Goal: Find specific page/section

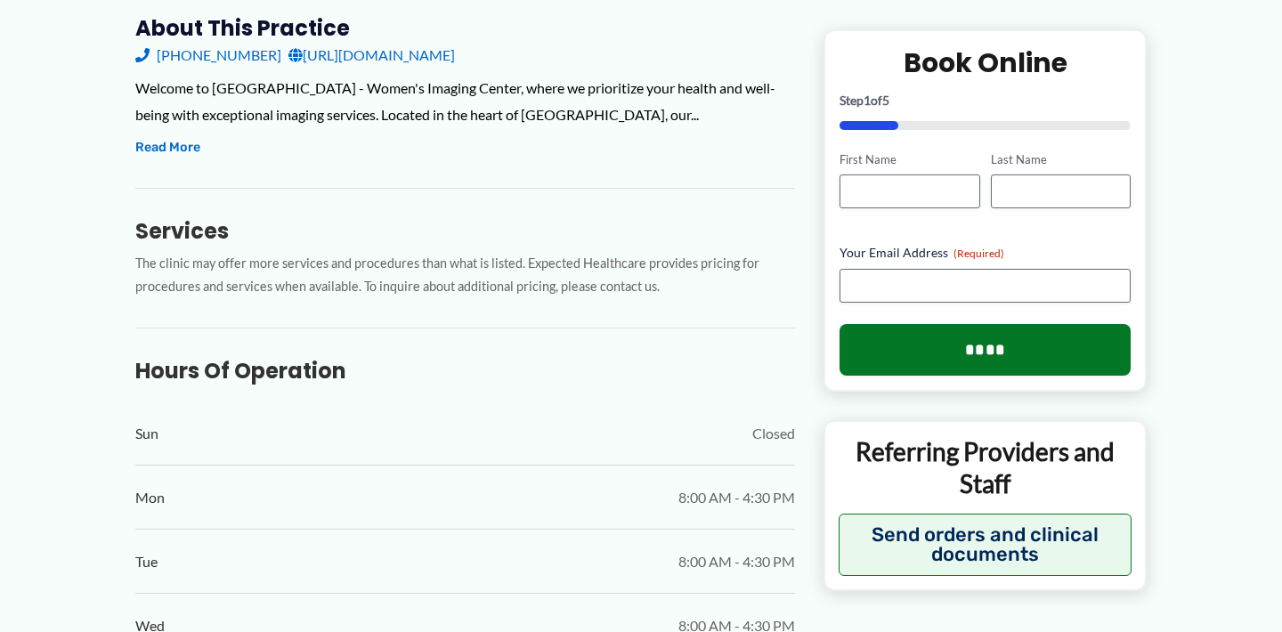
scroll to position [633, 0]
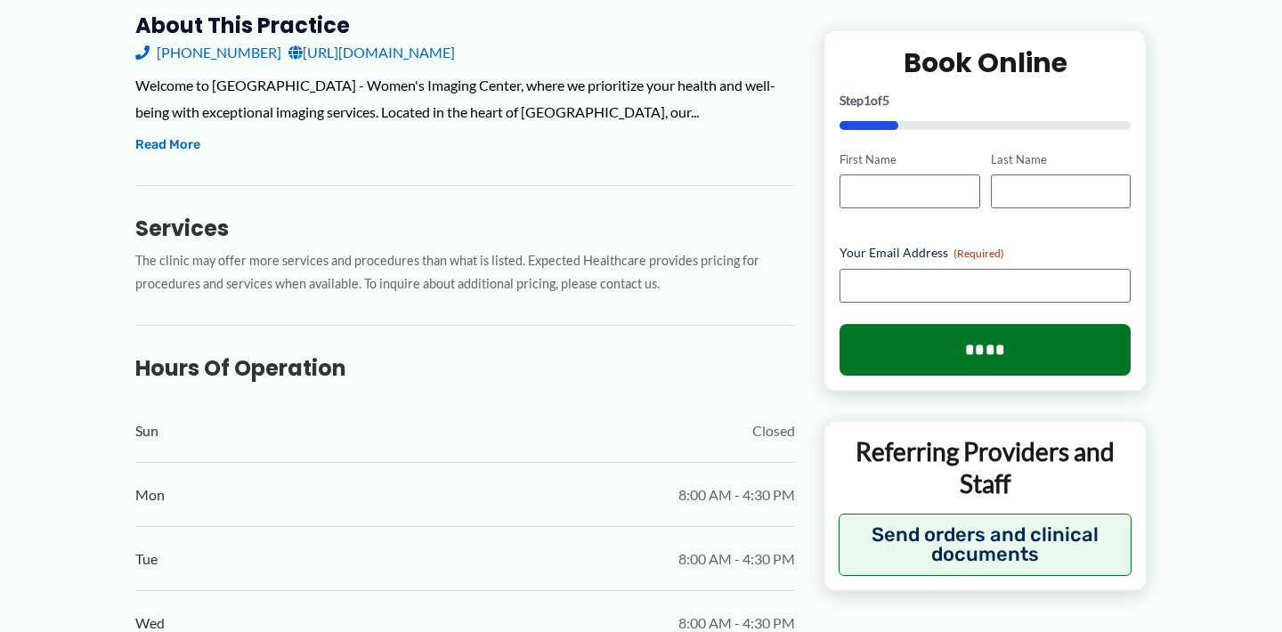
click at [455, 66] on link "[URL][DOMAIN_NAME]" at bounding box center [371, 52] width 166 height 27
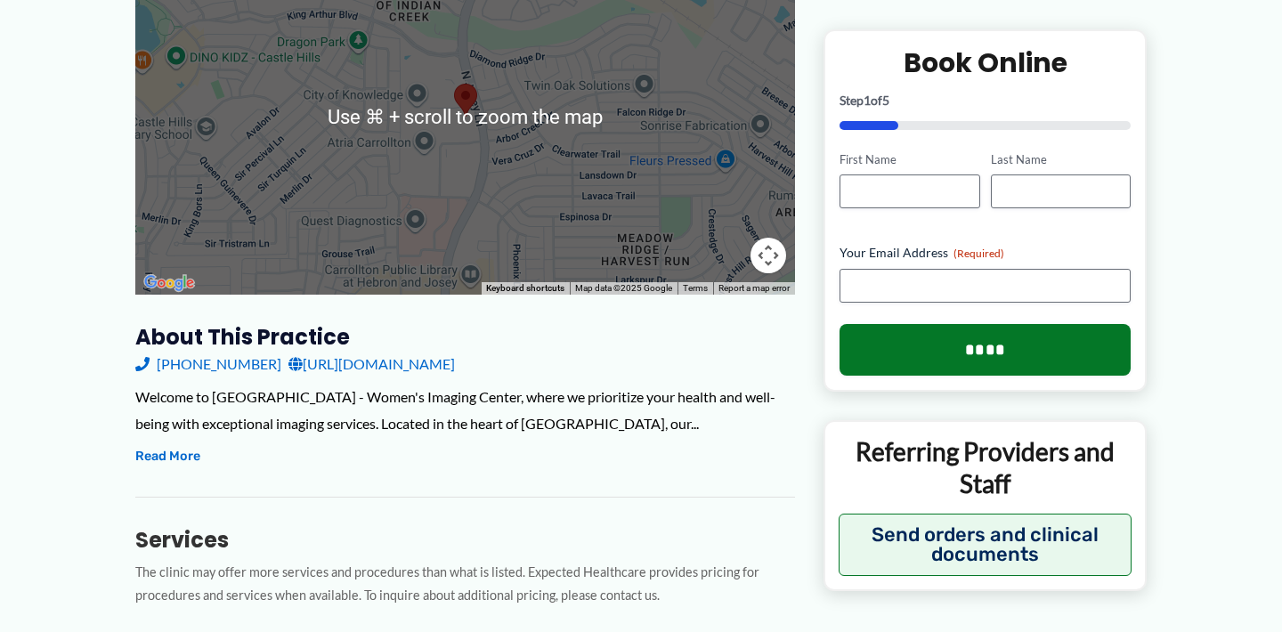
scroll to position [320, 0]
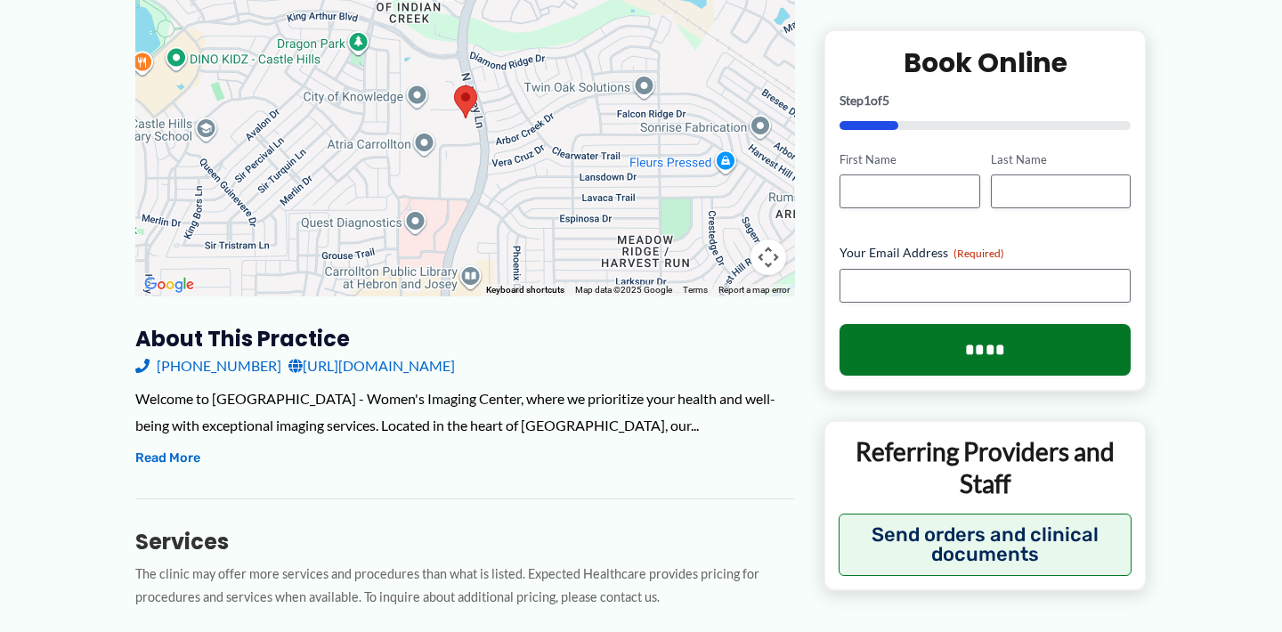
click at [353, 379] on link "https://www.crmc.health/breast_imaging.html" at bounding box center [371, 366] width 166 height 27
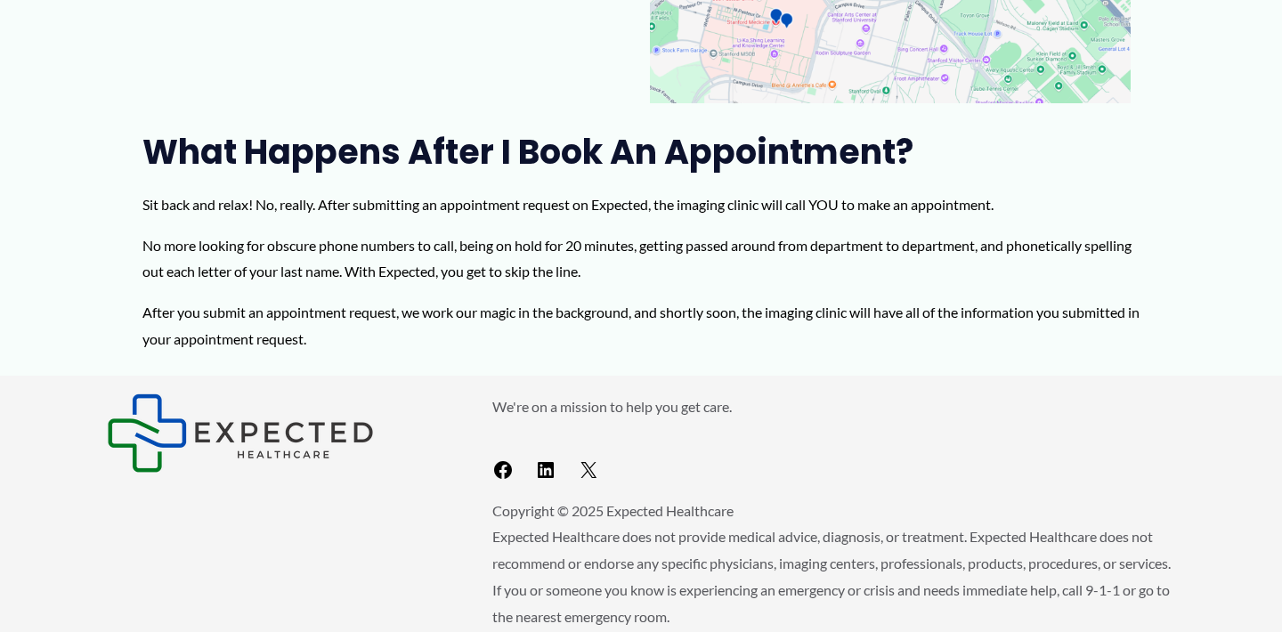
scroll to position [498, 0]
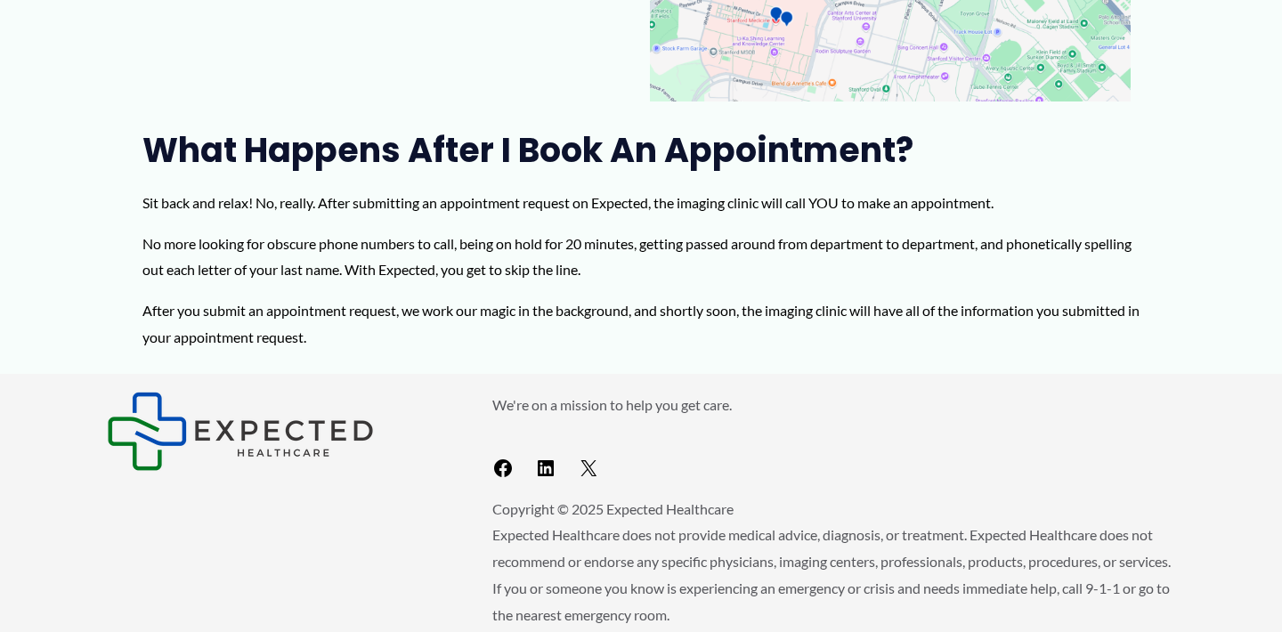
click at [640, 316] on p "After you submit an appointment request, we work our magic in the background, a…" at bounding box center [640, 323] width 997 height 53
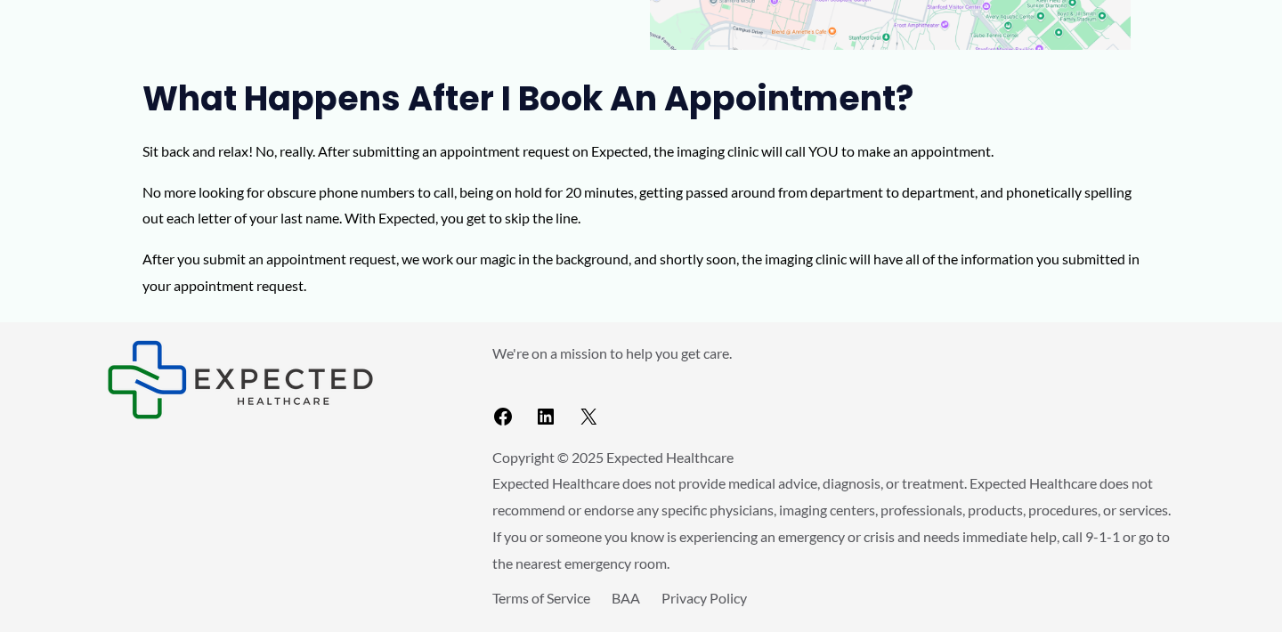
scroll to position [587, 0]
